Goal: Task Accomplishment & Management: Complete application form

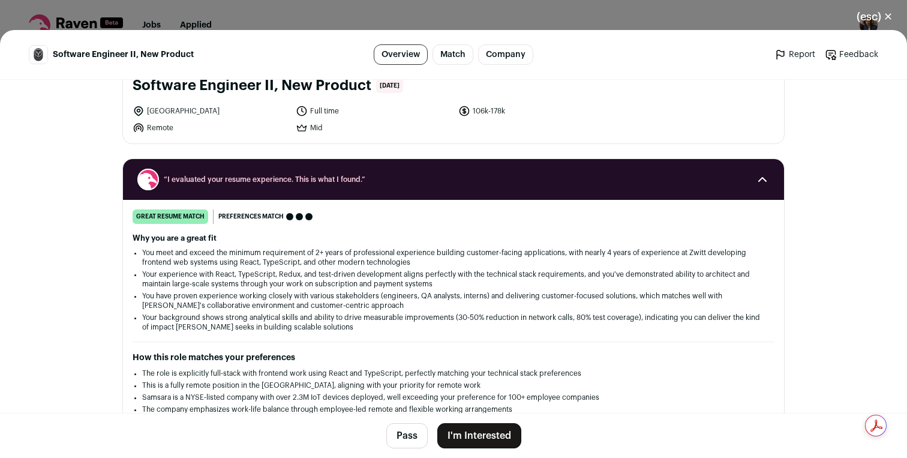
scroll to position [92, 0]
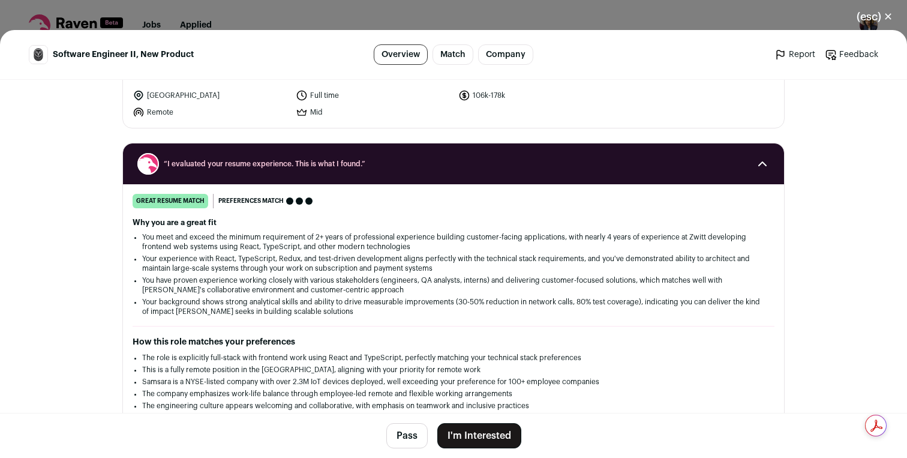
click at [461, 434] on button "I'm Interested" at bounding box center [479, 435] width 84 height 25
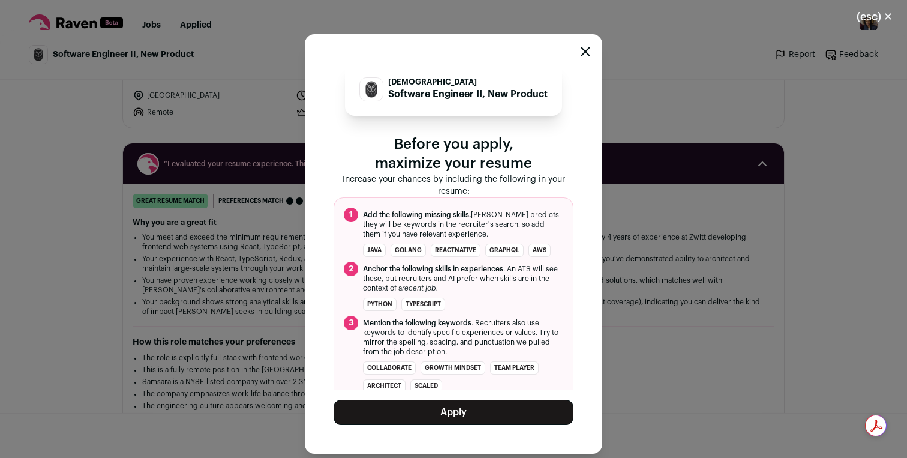
click at [462, 413] on button "Apply" at bounding box center [453, 411] width 240 height 25
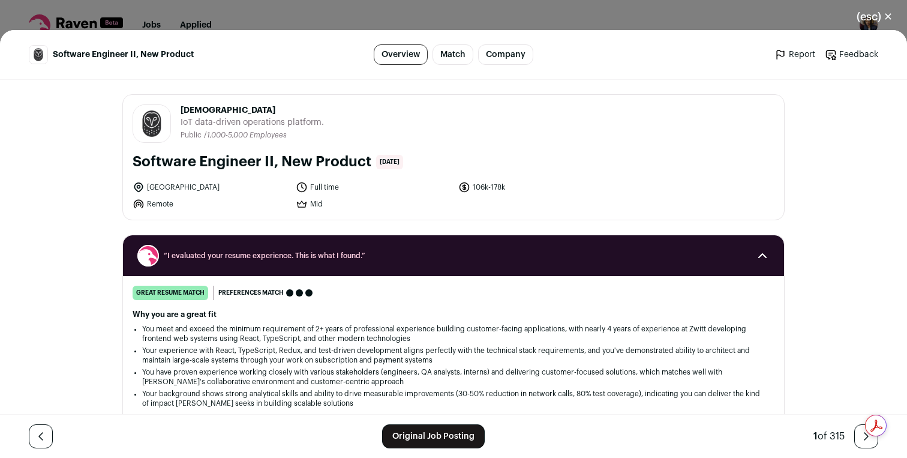
click at [877, 13] on button "(esc) ✕" at bounding box center [874, 17] width 65 height 26
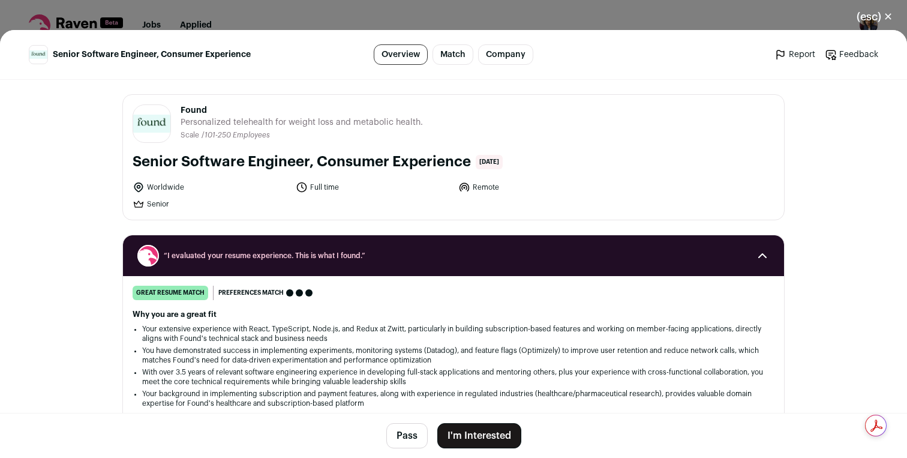
click at [476, 430] on button "I'm Interested" at bounding box center [479, 435] width 84 height 25
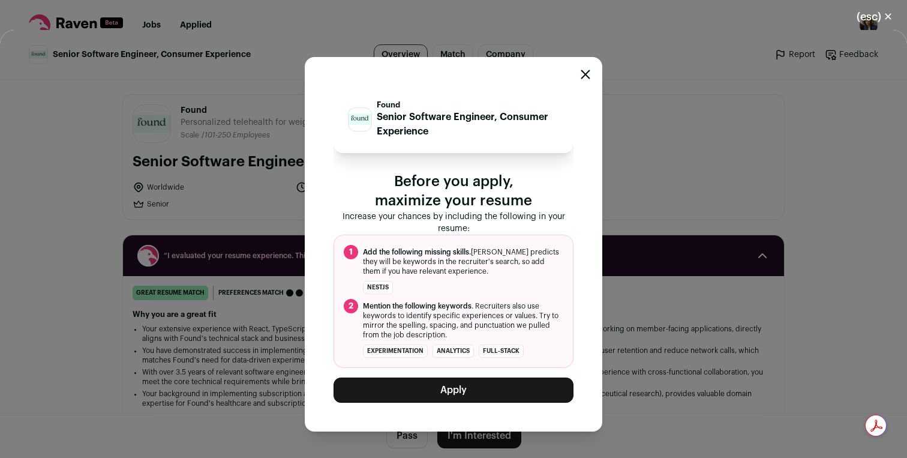
click at [475, 396] on button "Apply" at bounding box center [453, 389] width 240 height 25
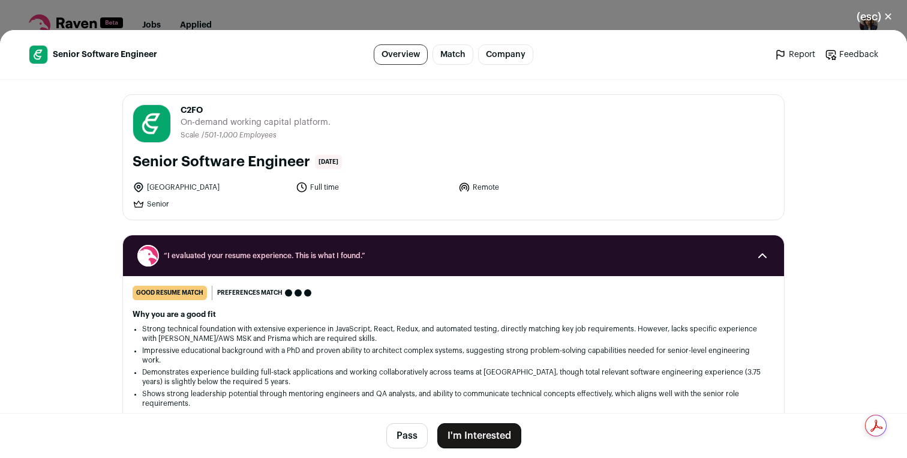
click at [476, 432] on button "I'm Interested" at bounding box center [479, 435] width 84 height 25
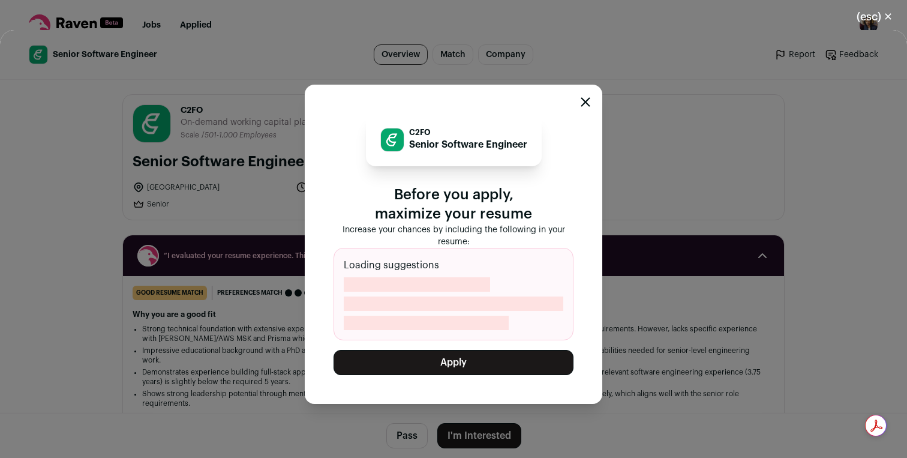
click at [471, 371] on button "Apply" at bounding box center [453, 362] width 240 height 25
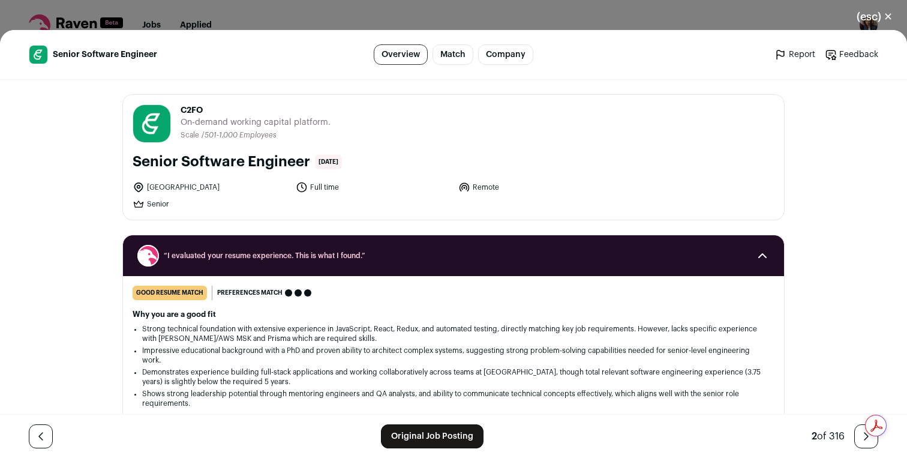
click at [426, 434] on link "Original Job Posting" at bounding box center [432, 436] width 103 height 24
